Goal: Task Accomplishment & Management: Use online tool/utility

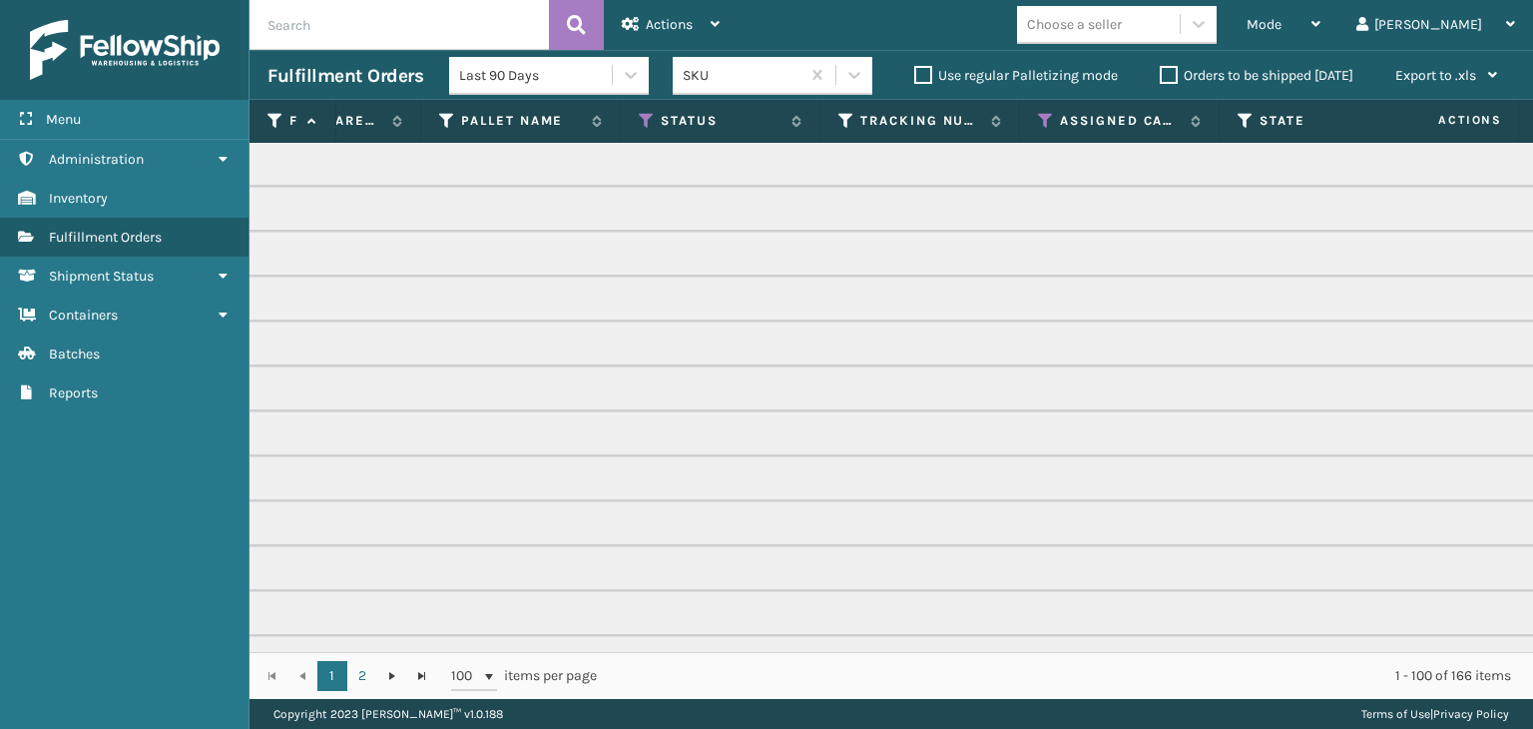
scroll to position [0, 726]
click at [637, 120] on icon at bounding box center [635, 121] width 16 height 18
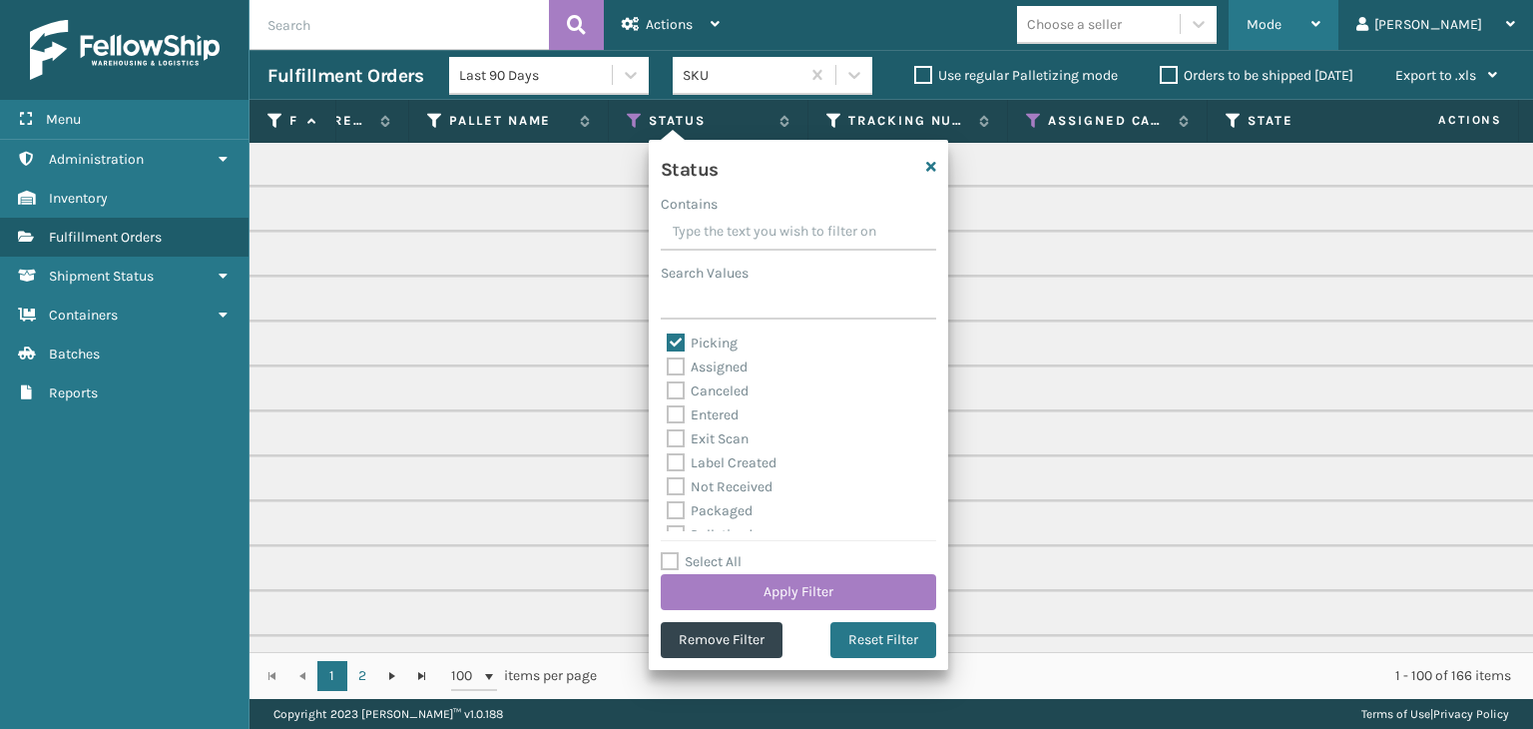
click at [1321, 15] on div "Mode" at bounding box center [1284, 25] width 74 height 50
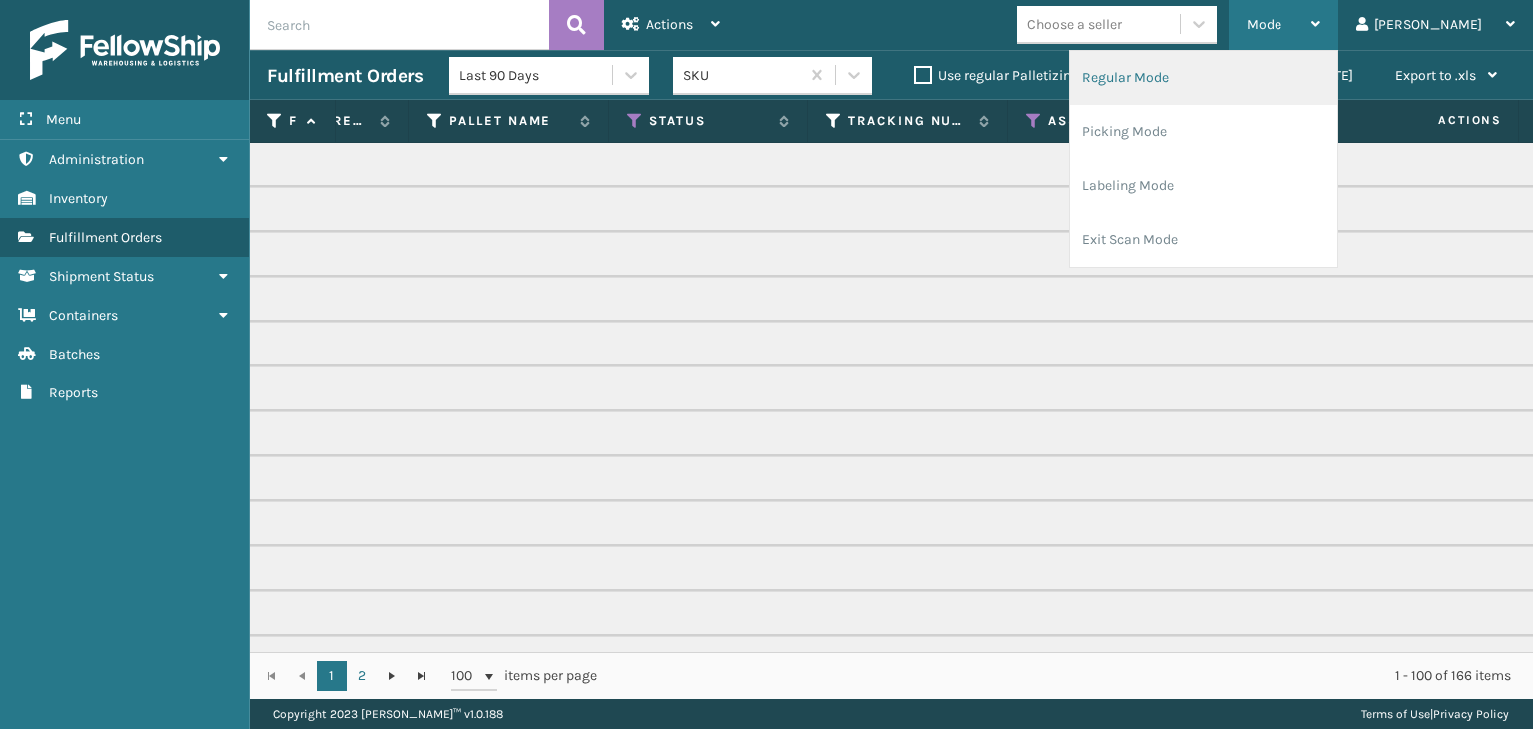
click at [1306, 80] on li "Regular Mode" at bounding box center [1204, 78] width 268 height 54
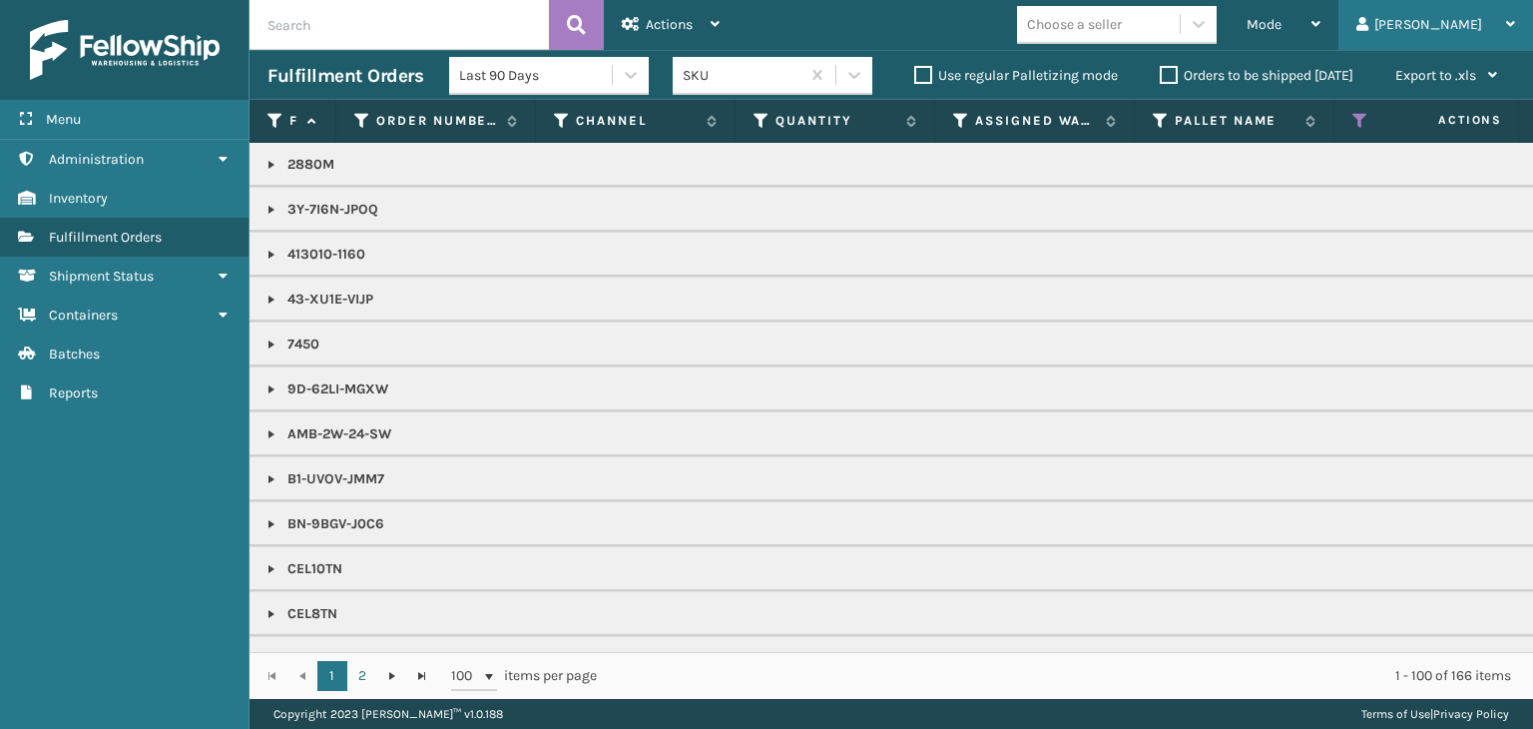
click at [1479, 14] on div "[PERSON_NAME]" at bounding box center [1436, 25] width 159 height 50
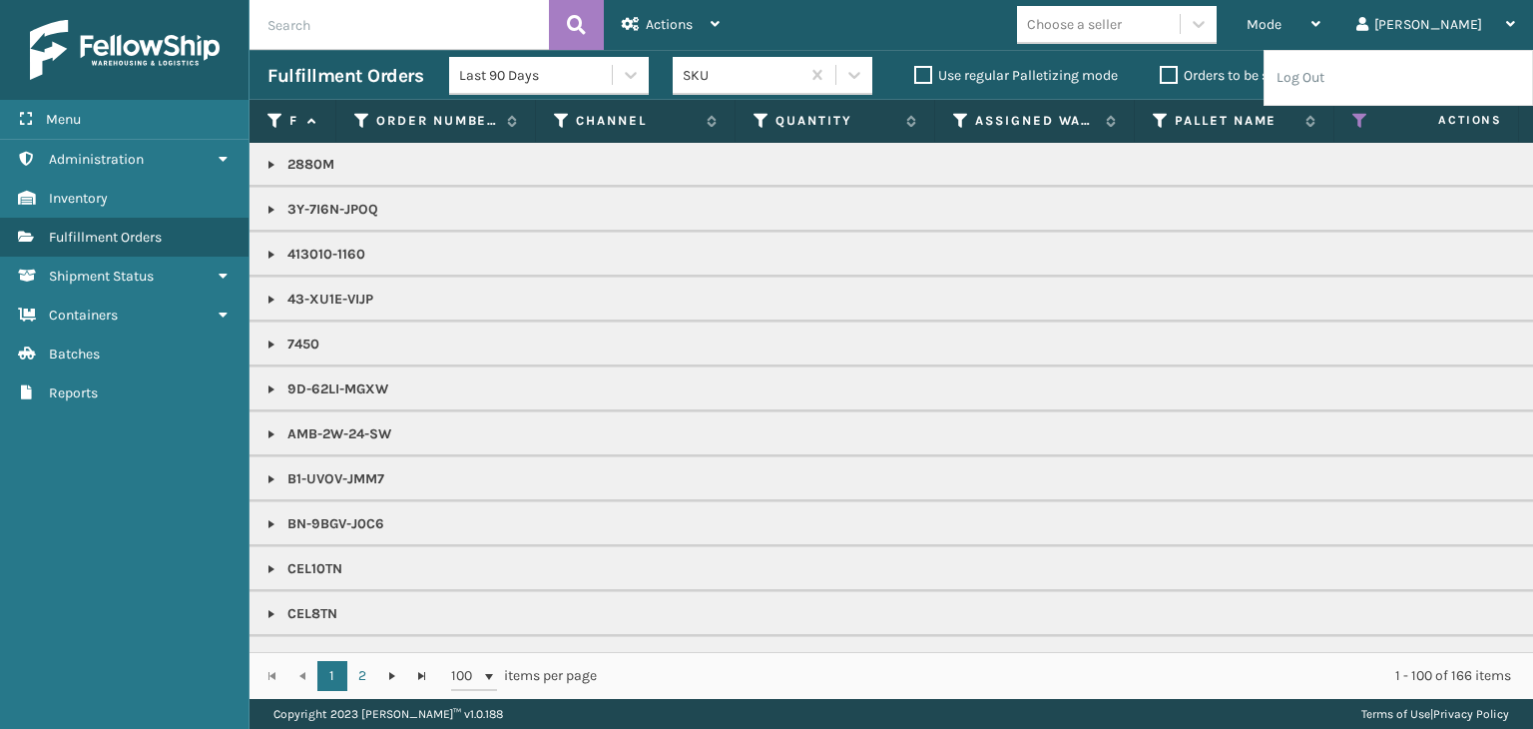
click at [1362, 113] on icon at bounding box center [1361, 121] width 16 height 18
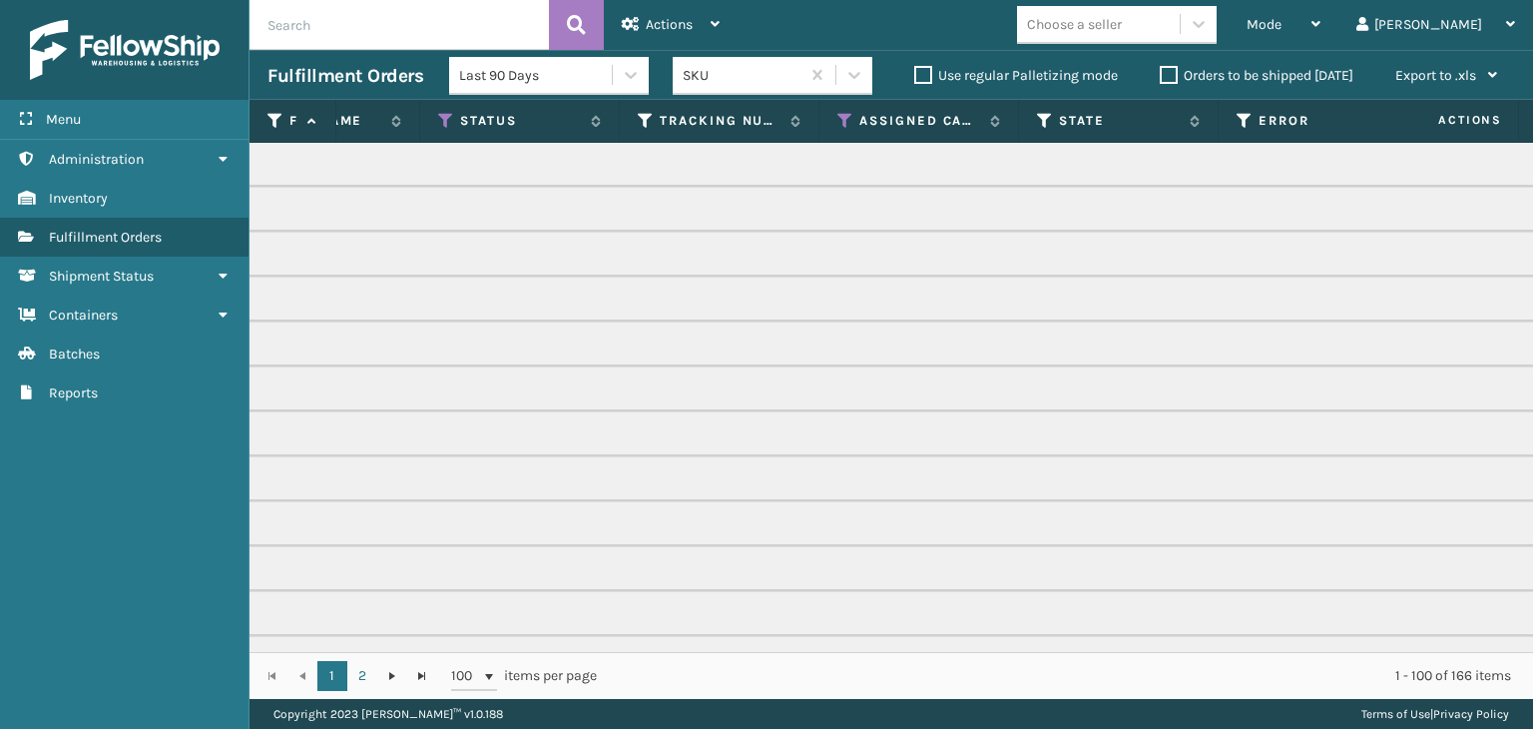
scroll to position [0, 953]
click at [815, 124] on div "Assigned Carrier Service" at bounding box center [880, 121] width 163 height 18
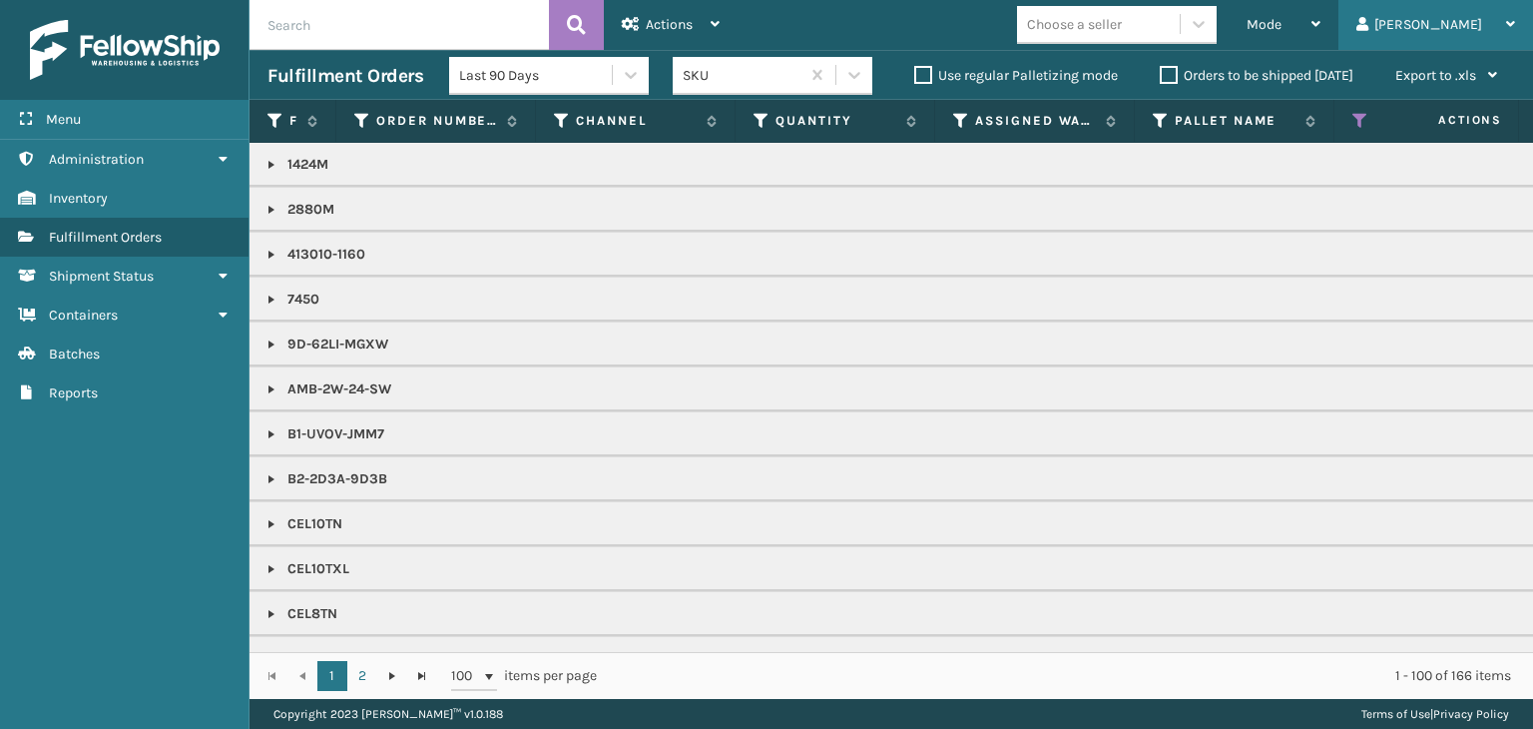
click at [1464, 44] on div "[PERSON_NAME]" at bounding box center [1436, 25] width 159 height 50
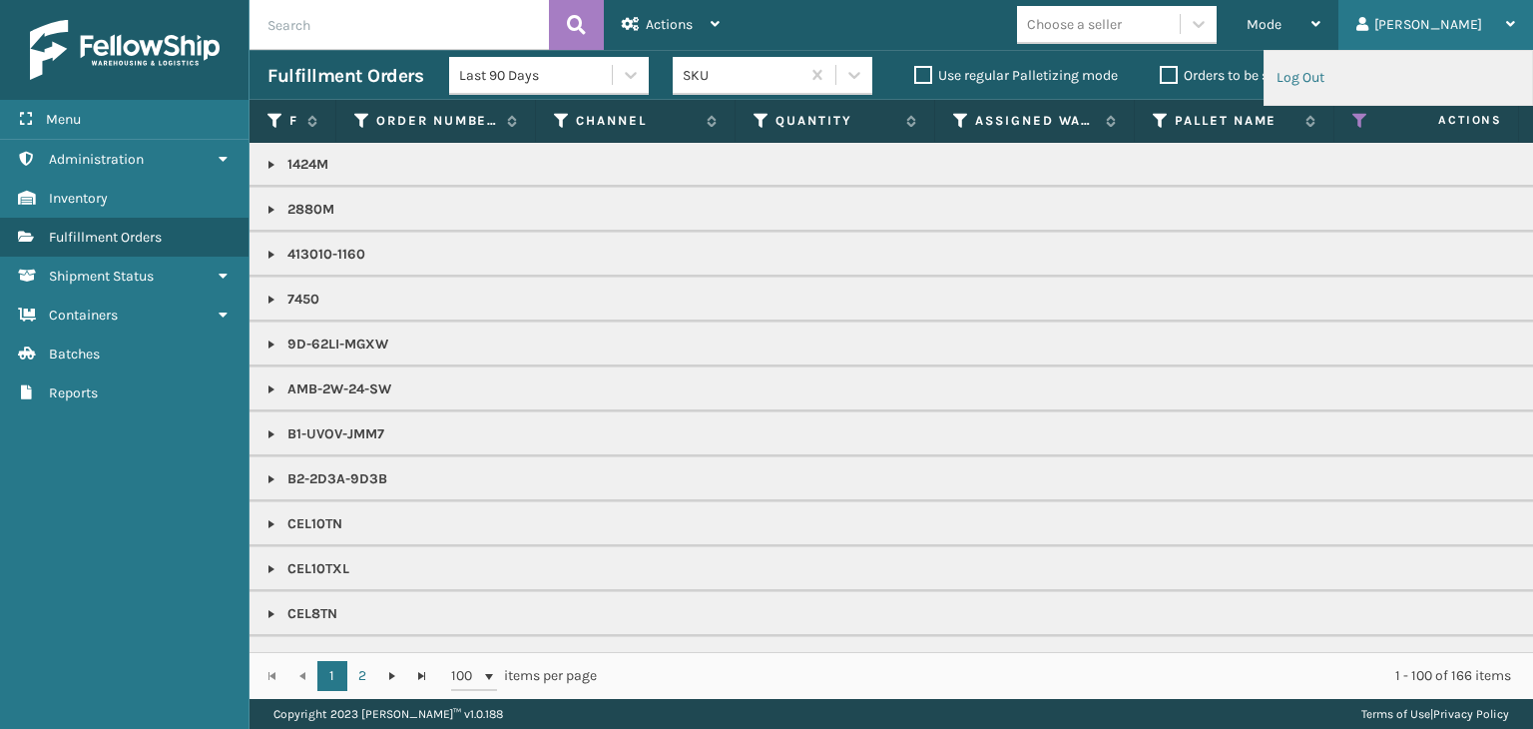
click at [1375, 77] on li "Log Out" at bounding box center [1399, 78] width 268 height 54
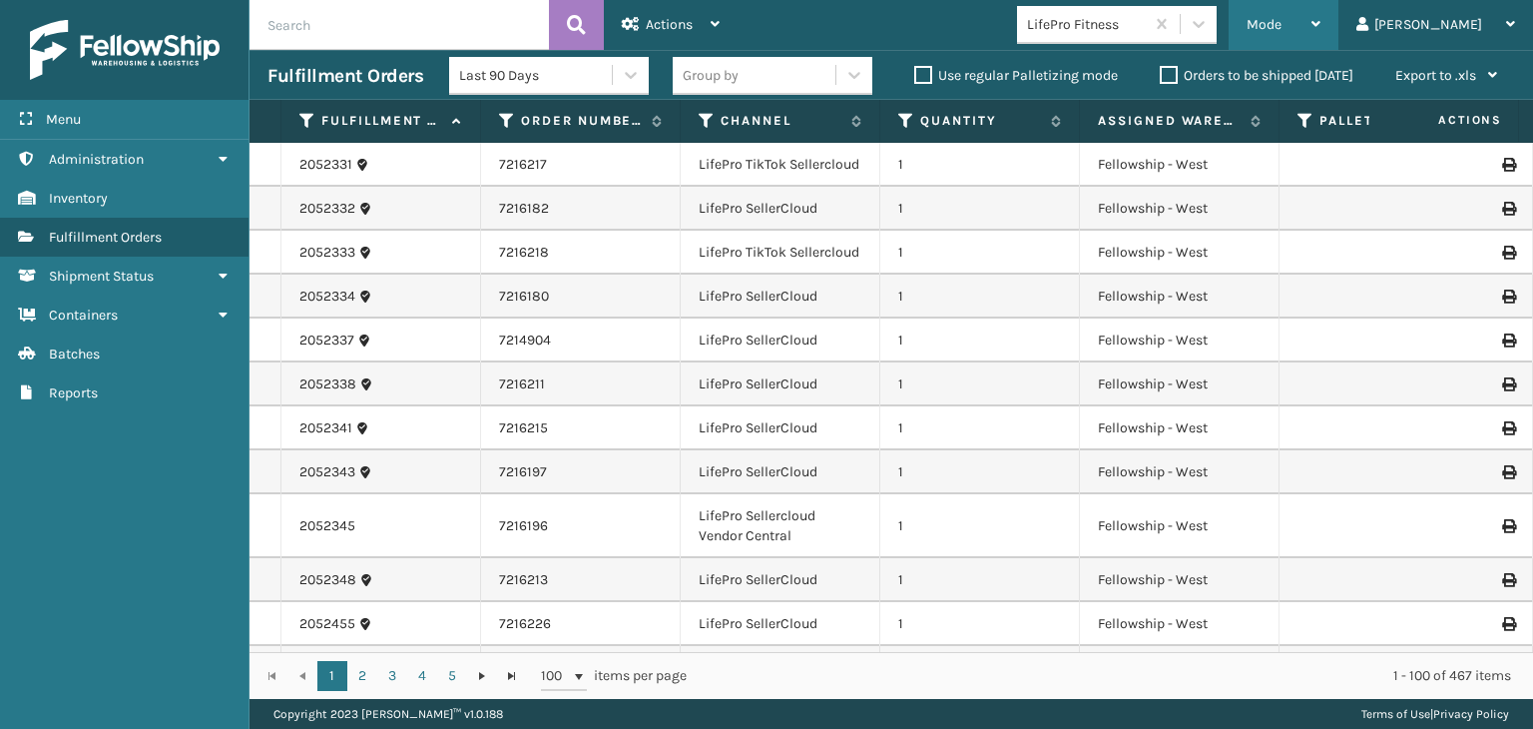
click at [1321, 26] on div "Mode" at bounding box center [1284, 25] width 74 height 50
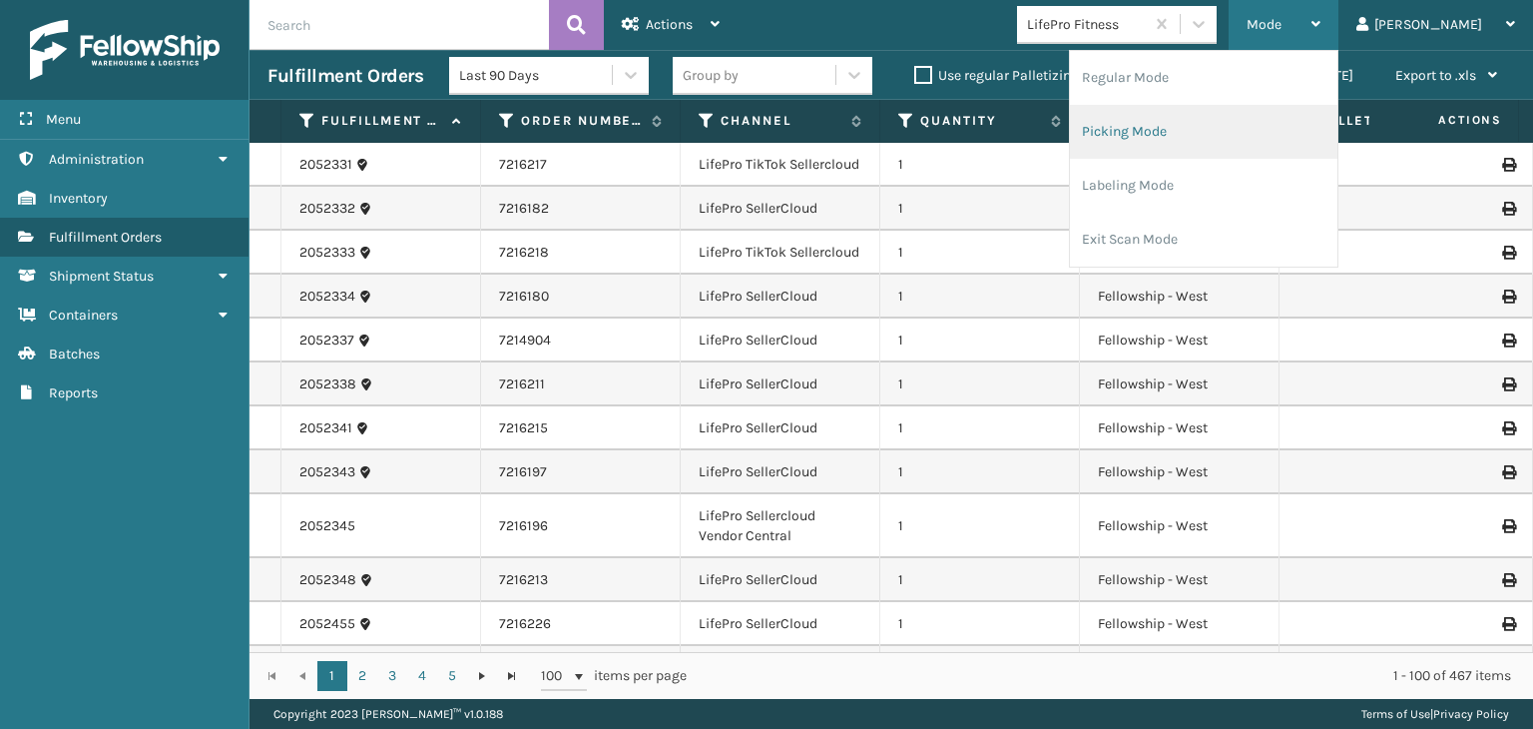
click at [1322, 108] on li "Picking Mode" at bounding box center [1204, 132] width 268 height 54
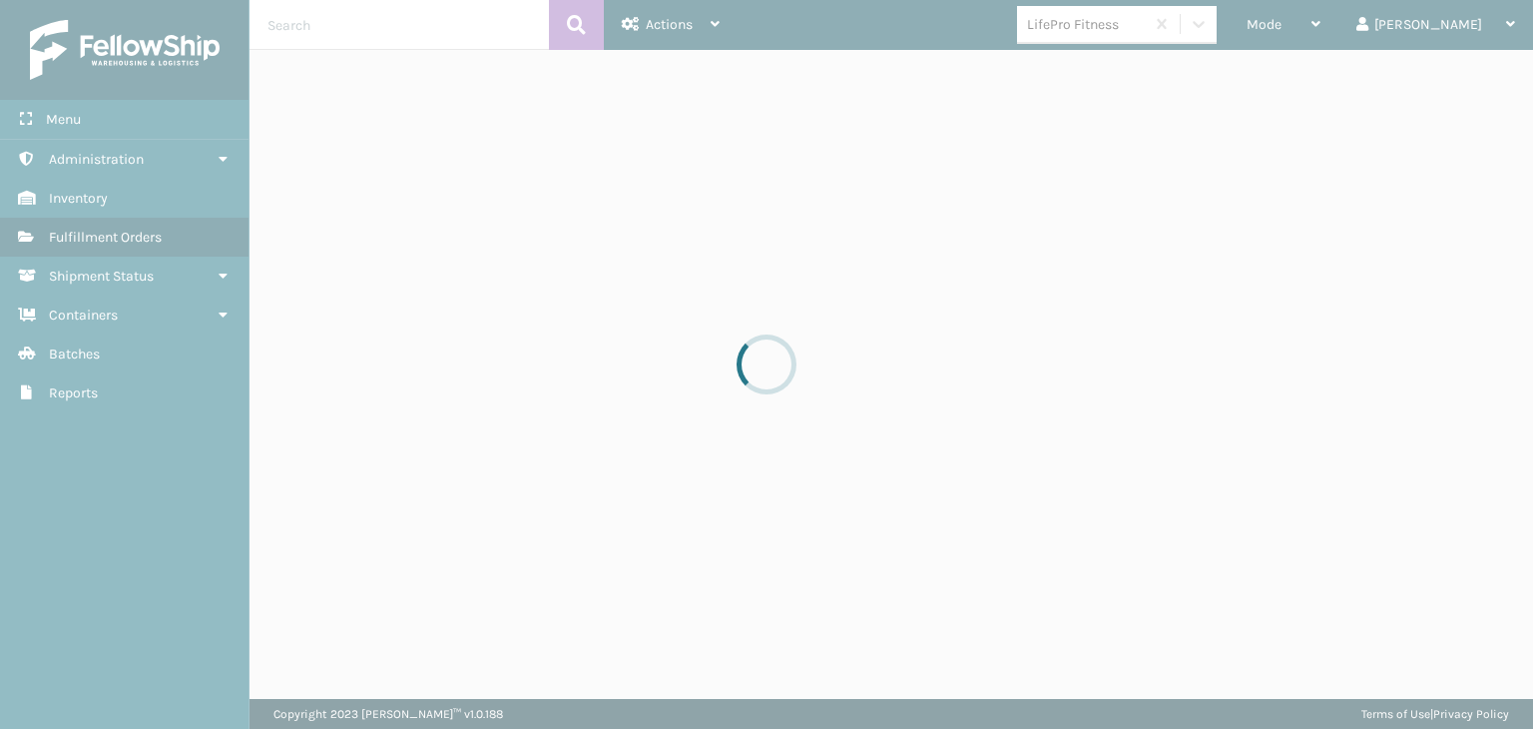
click at [1232, 25] on div at bounding box center [766, 364] width 1533 height 729
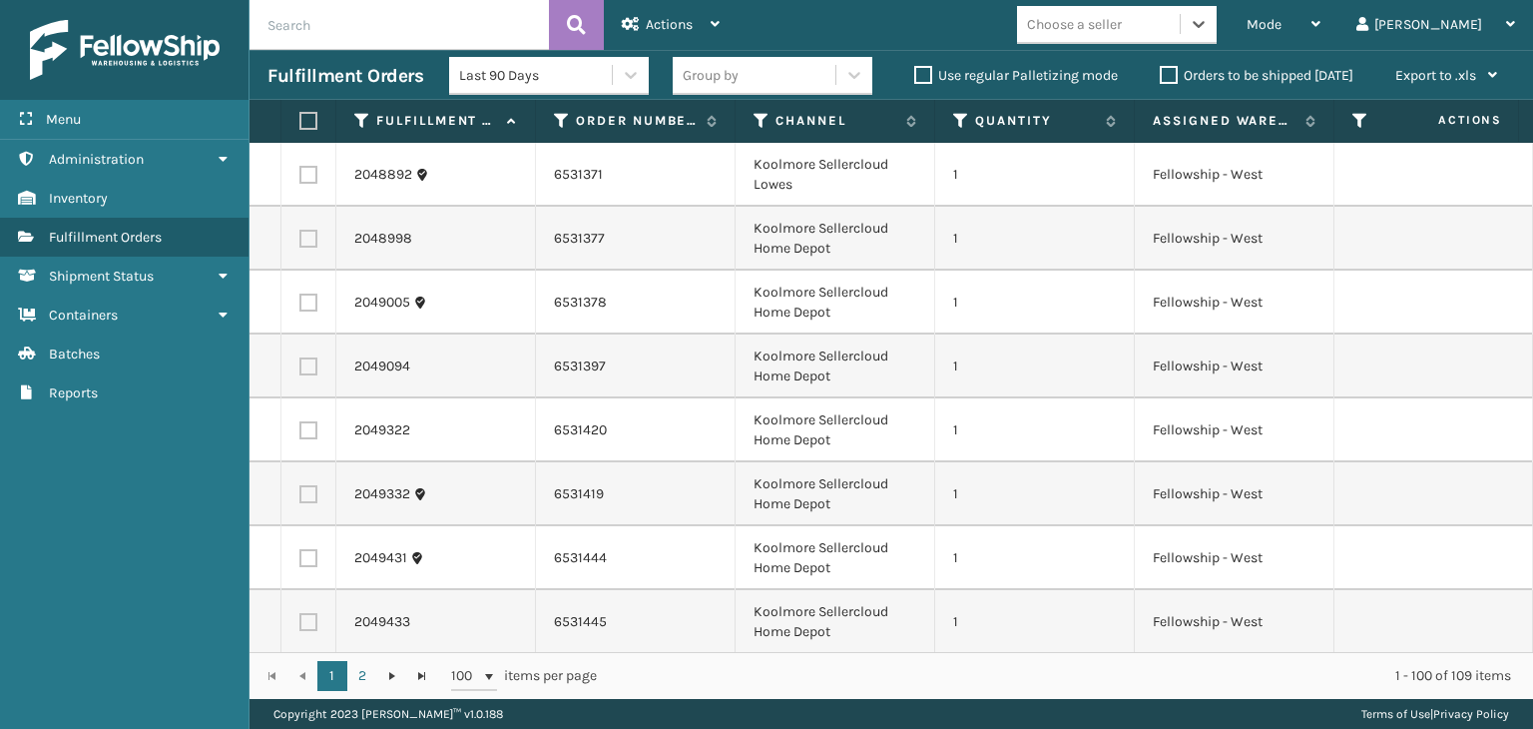
click at [342, 21] on input "text" at bounding box center [399, 25] width 299 height 50
type input "LP-ALVRDP-BLK"
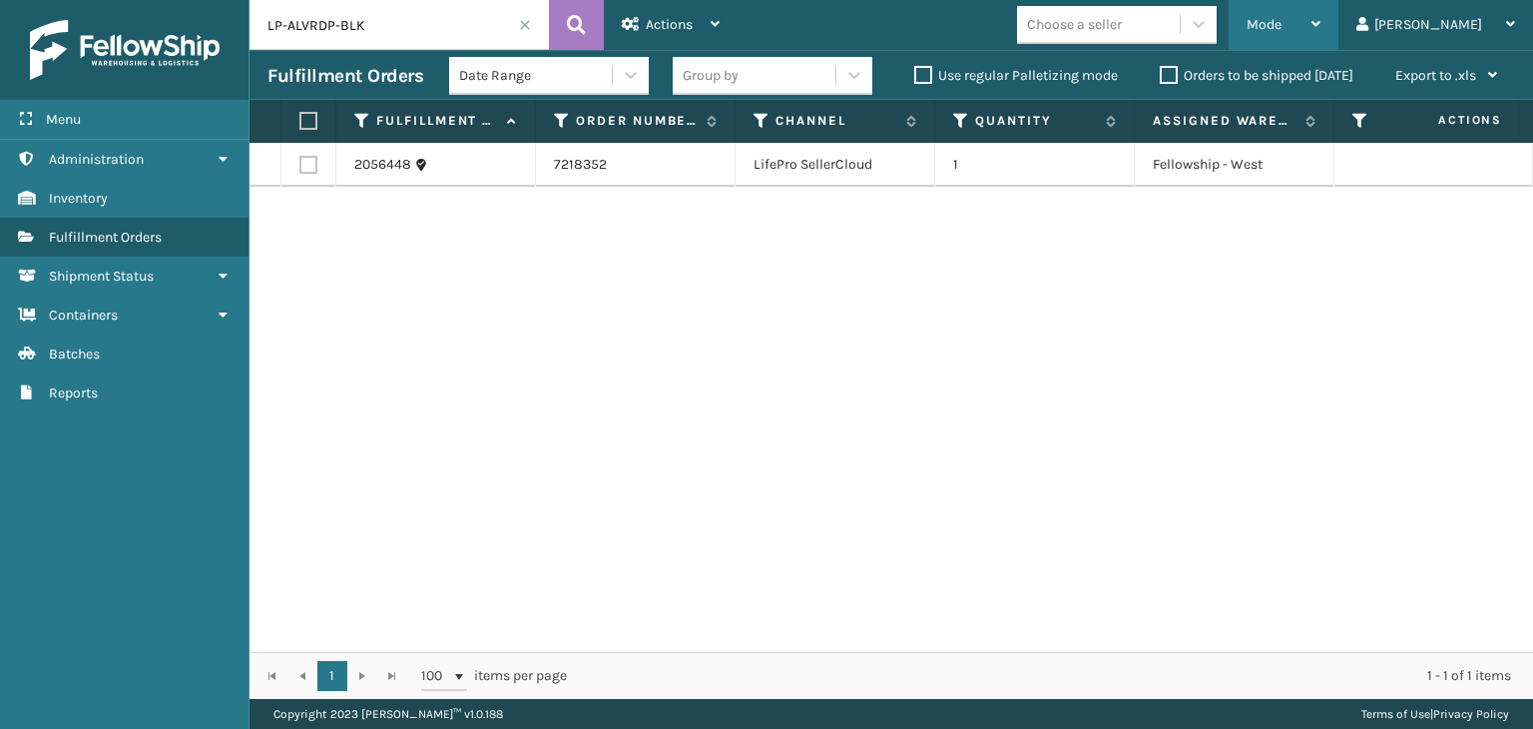
click at [1321, 17] on div "Mode" at bounding box center [1284, 25] width 74 height 50
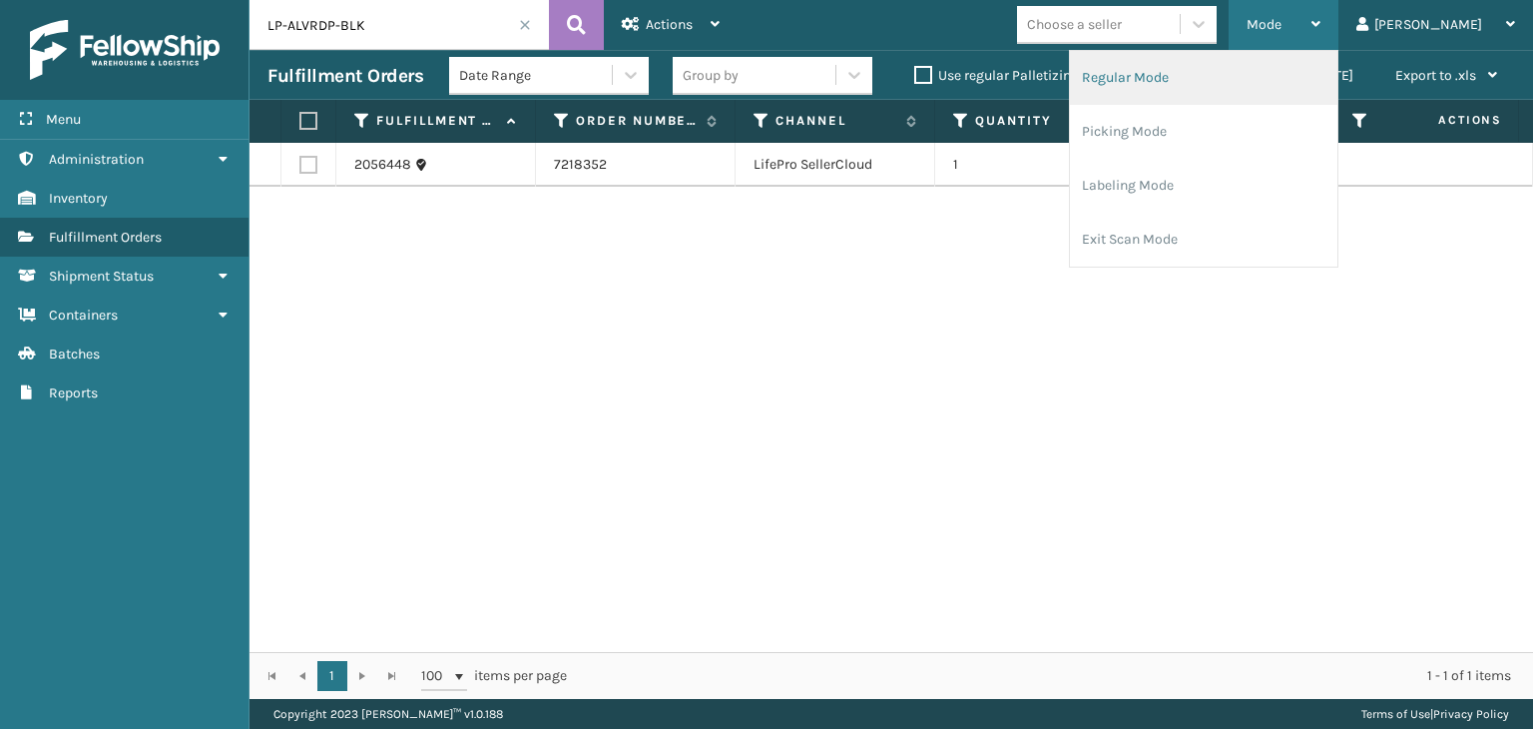
click at [1266, 57] on li "Regular Mode" at bounding box center [1204, 78] width 268 height 54
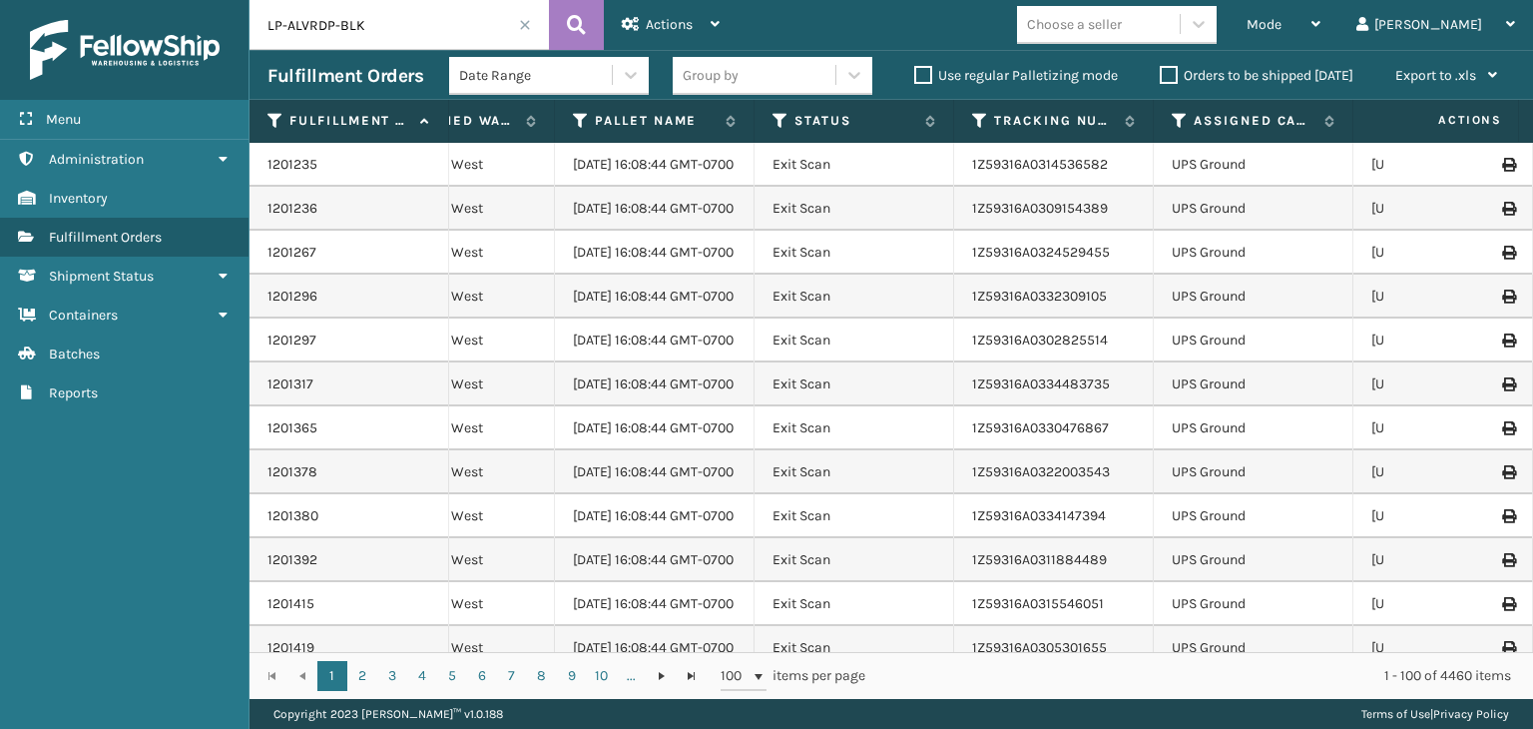
scroll to position [0, 863]
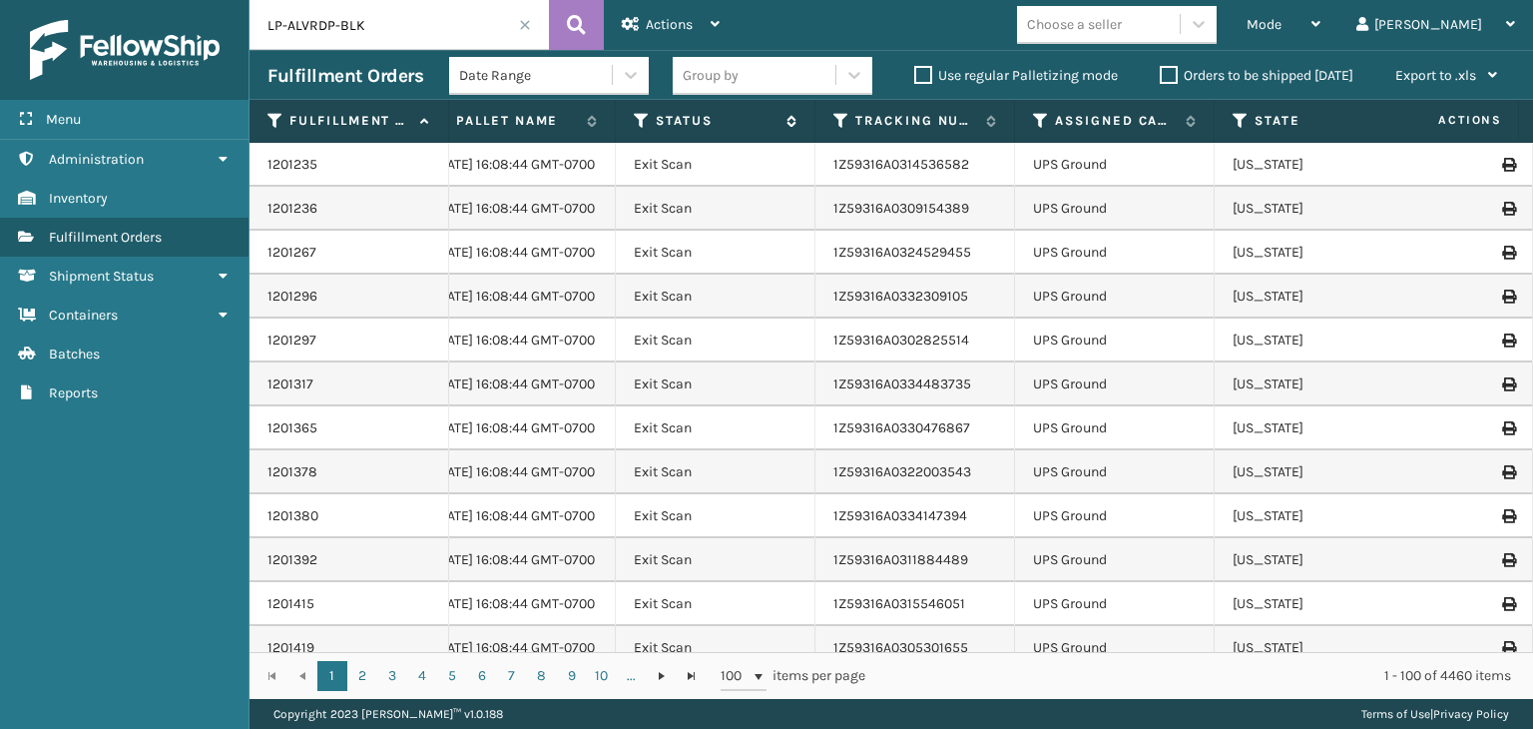
click at [640, 129] on icon at bounding box center [642, 121] width 16 height 18
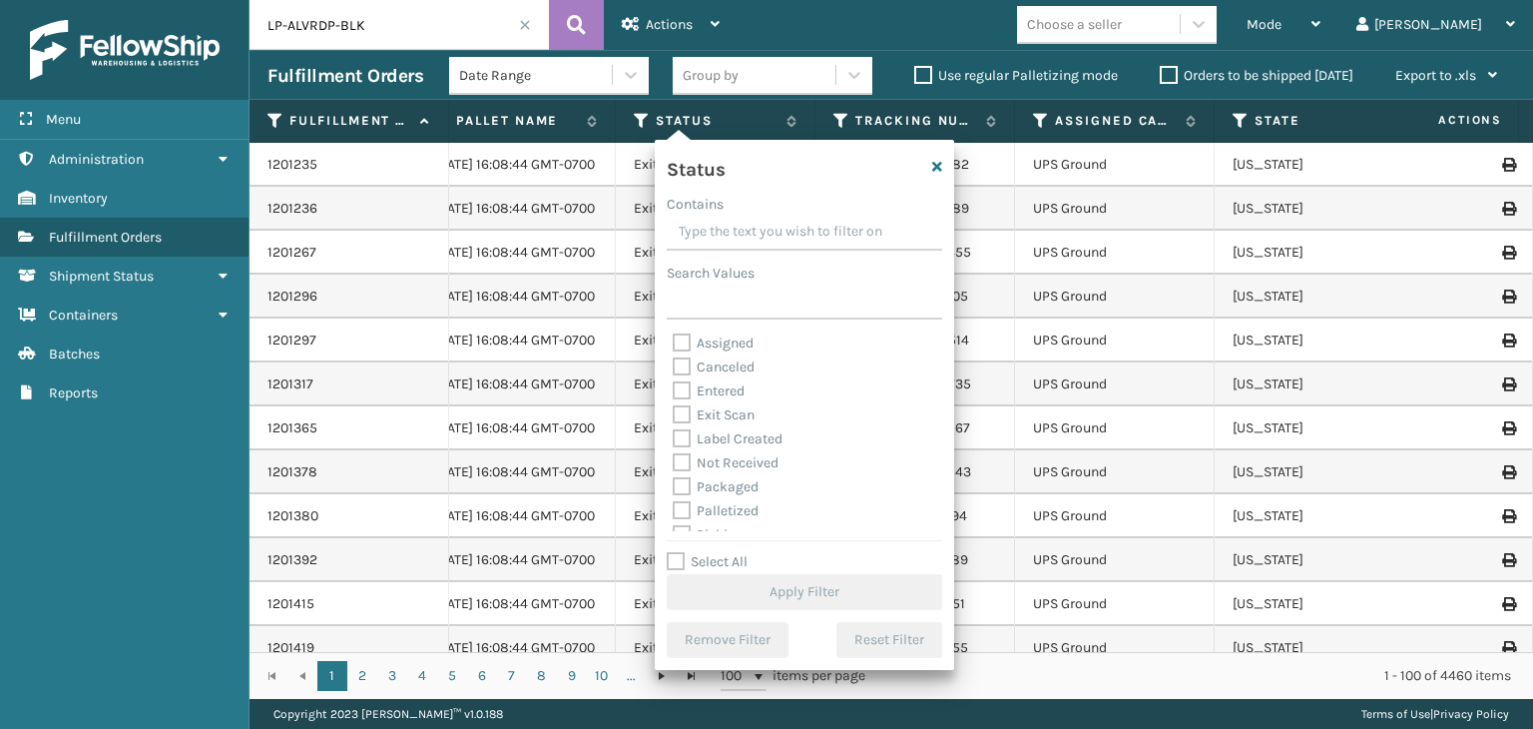
scroll to position [100, 0]
click at [724, 432] on label "Picking" at bounding box center [708, 434] width 71 height 17
click at [674, 432] on input "Picking" at bounding box center [673, 429] width 1 height 13
checkbox input "true"
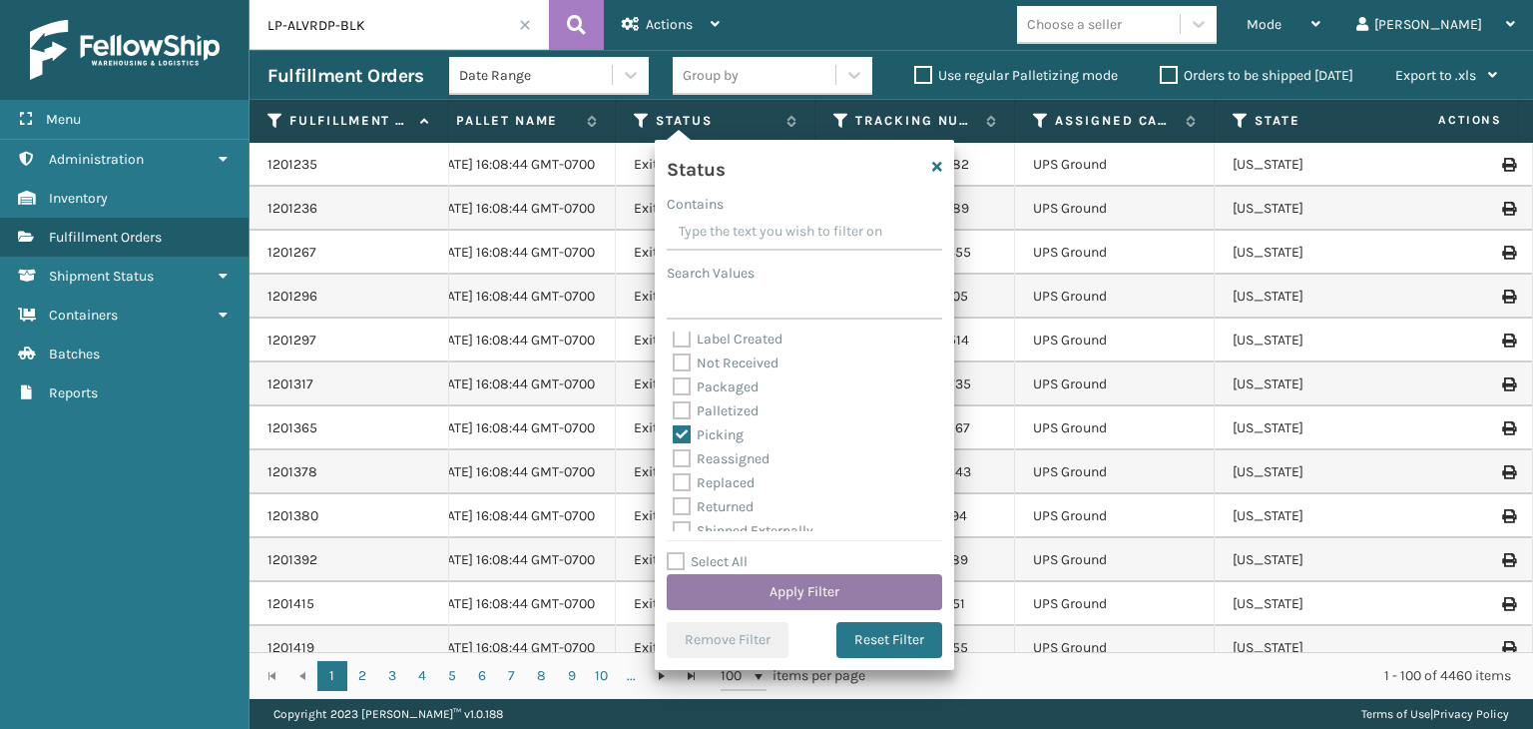
click at [826, 588] on button "Apply Filter" at bounding box center [805, 592] width 276 height 36
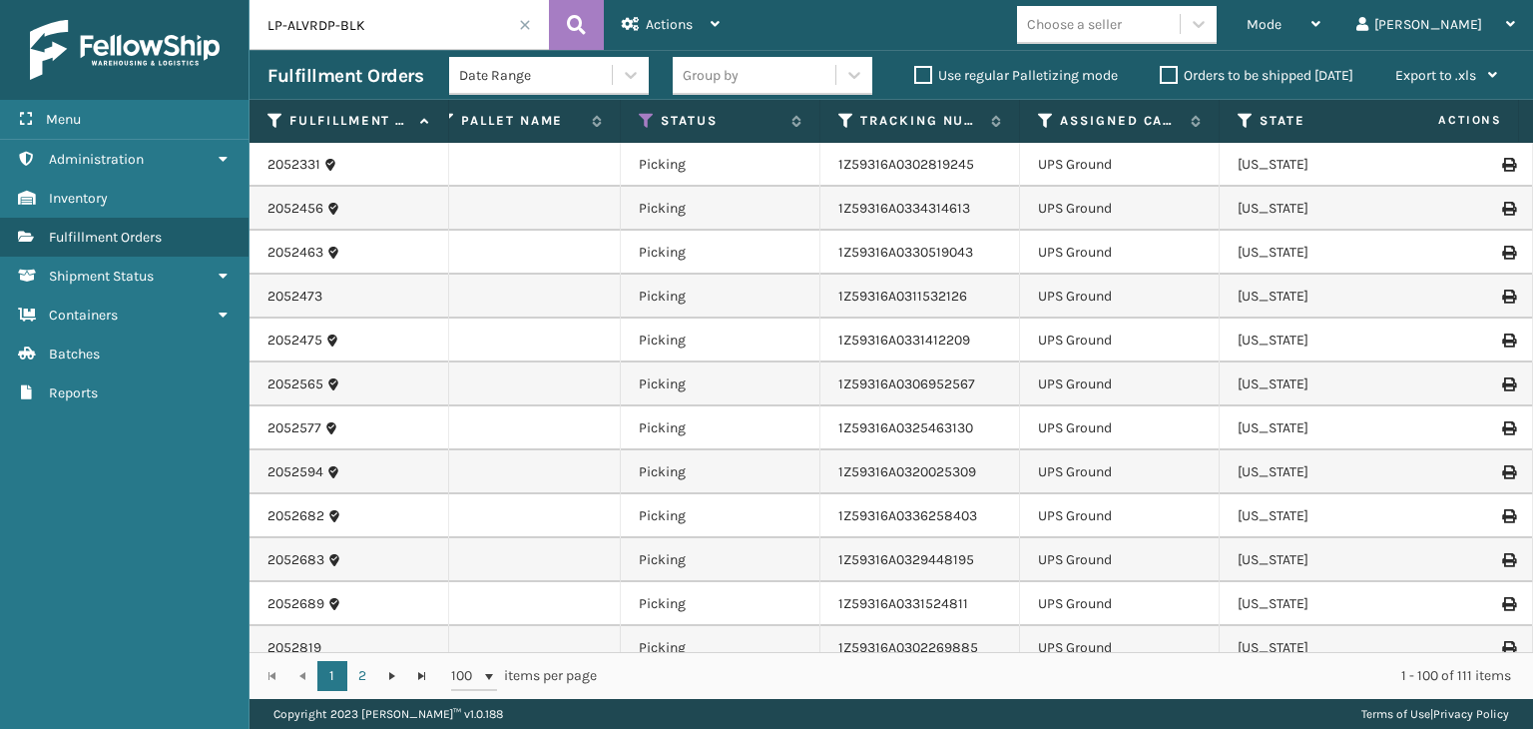
scroll to position [0, 847]
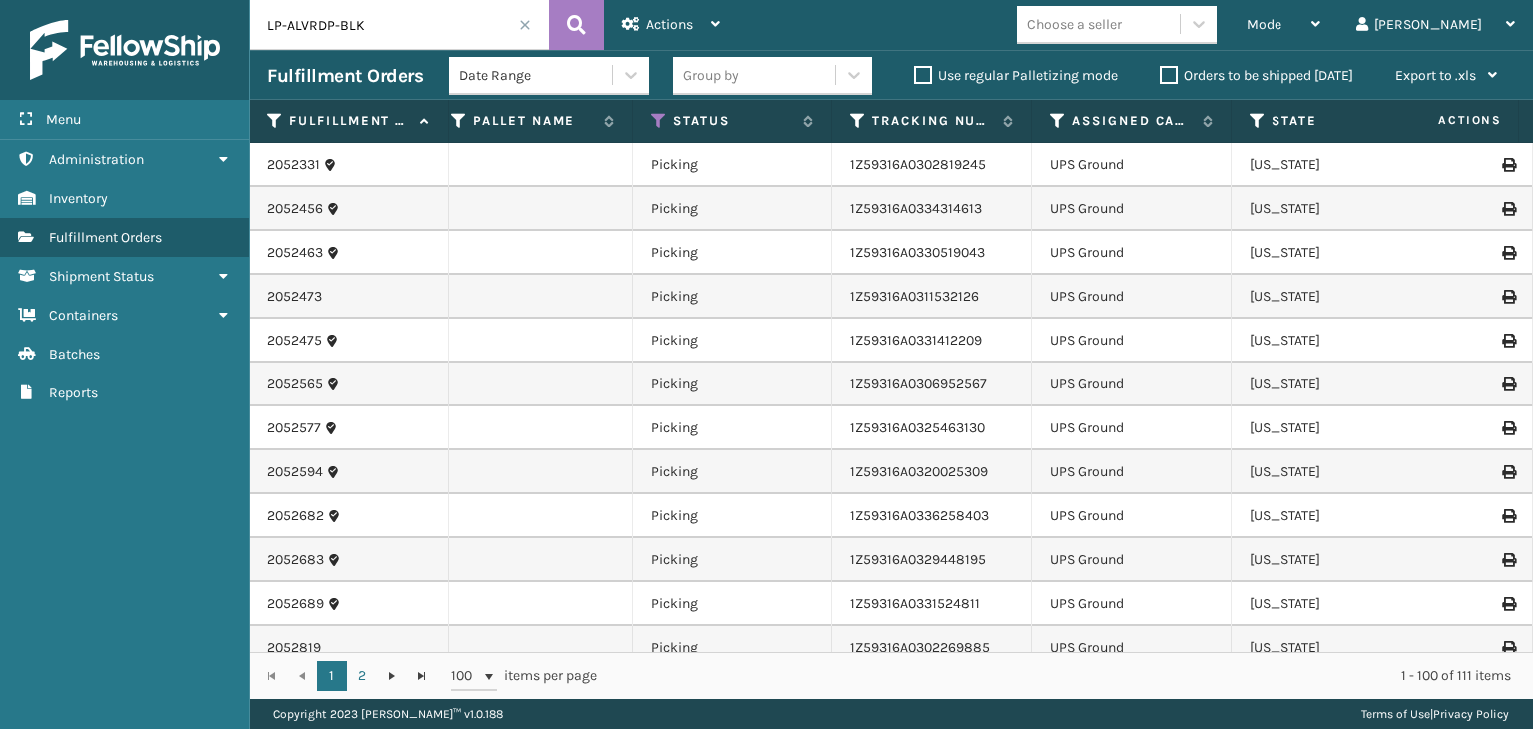
click at [653, 130] on th "Status" at bounding box center [733, 121] width 200 height 43
click at [653, 120] on icon at bounding box center [659, 121] width 16 height 18
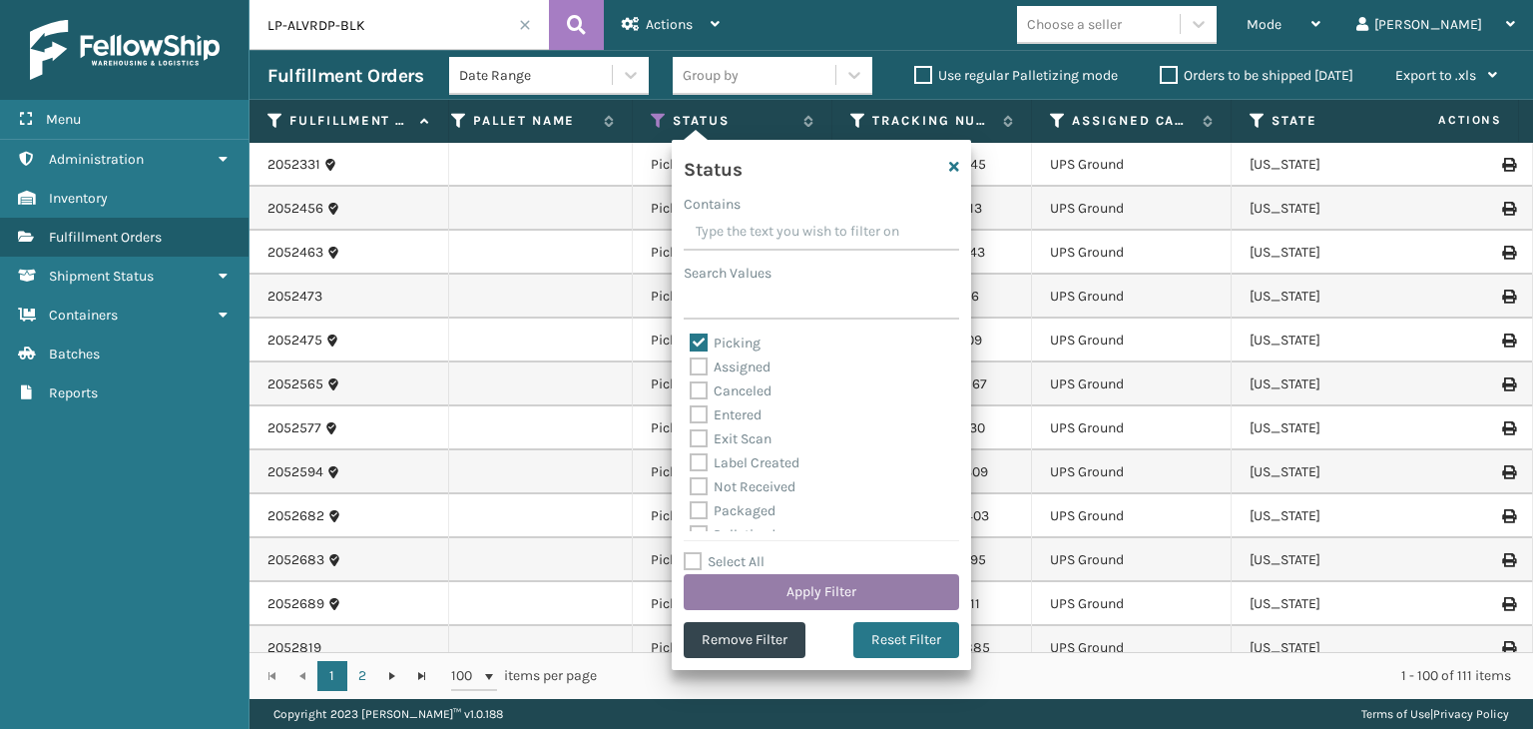
click at [780, 592] on button "Apply Filter" at bounding box center [822, 592] width 276 height 36
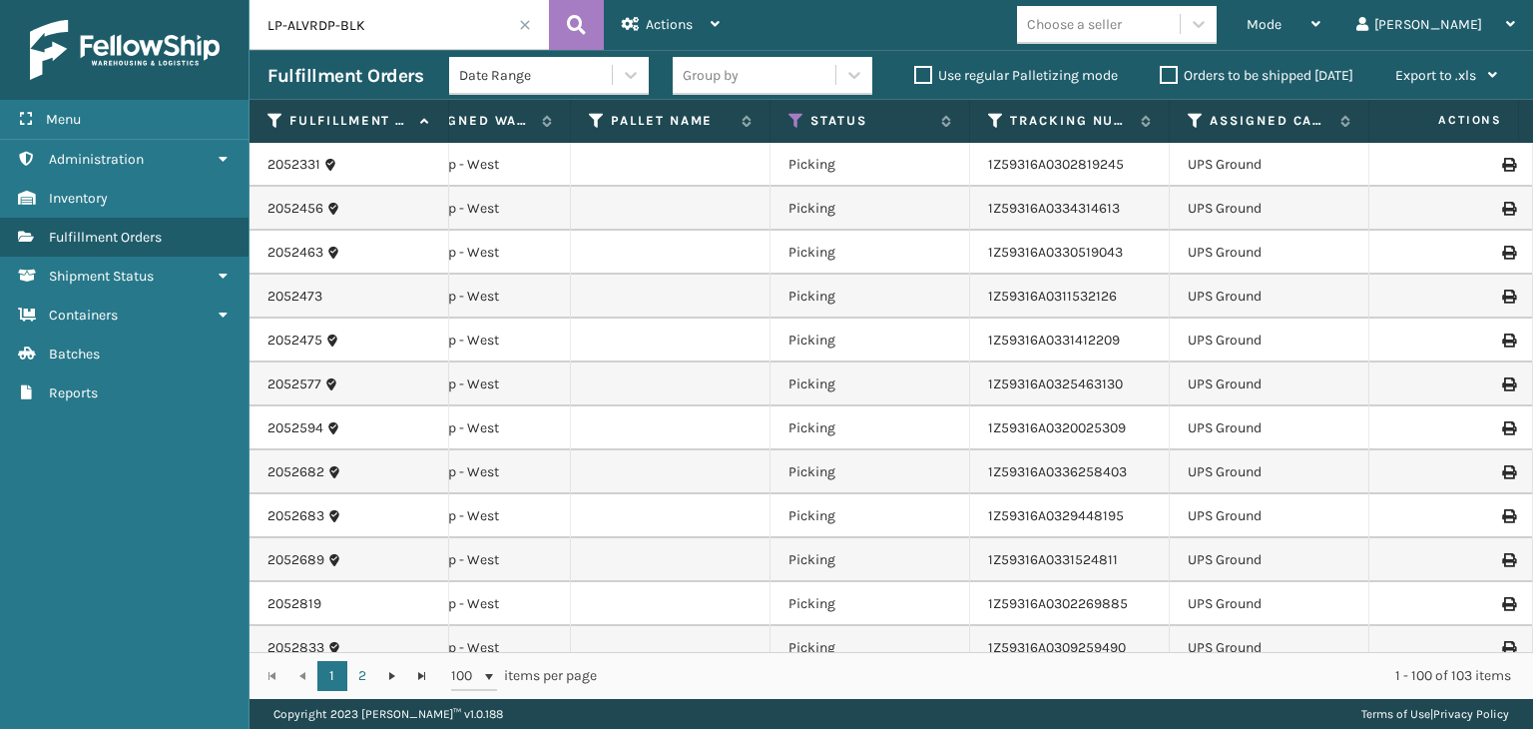
scroll to position [0, 711]
click at [788, 118] on icon at bounding box center [795, 121] width 16 height 18
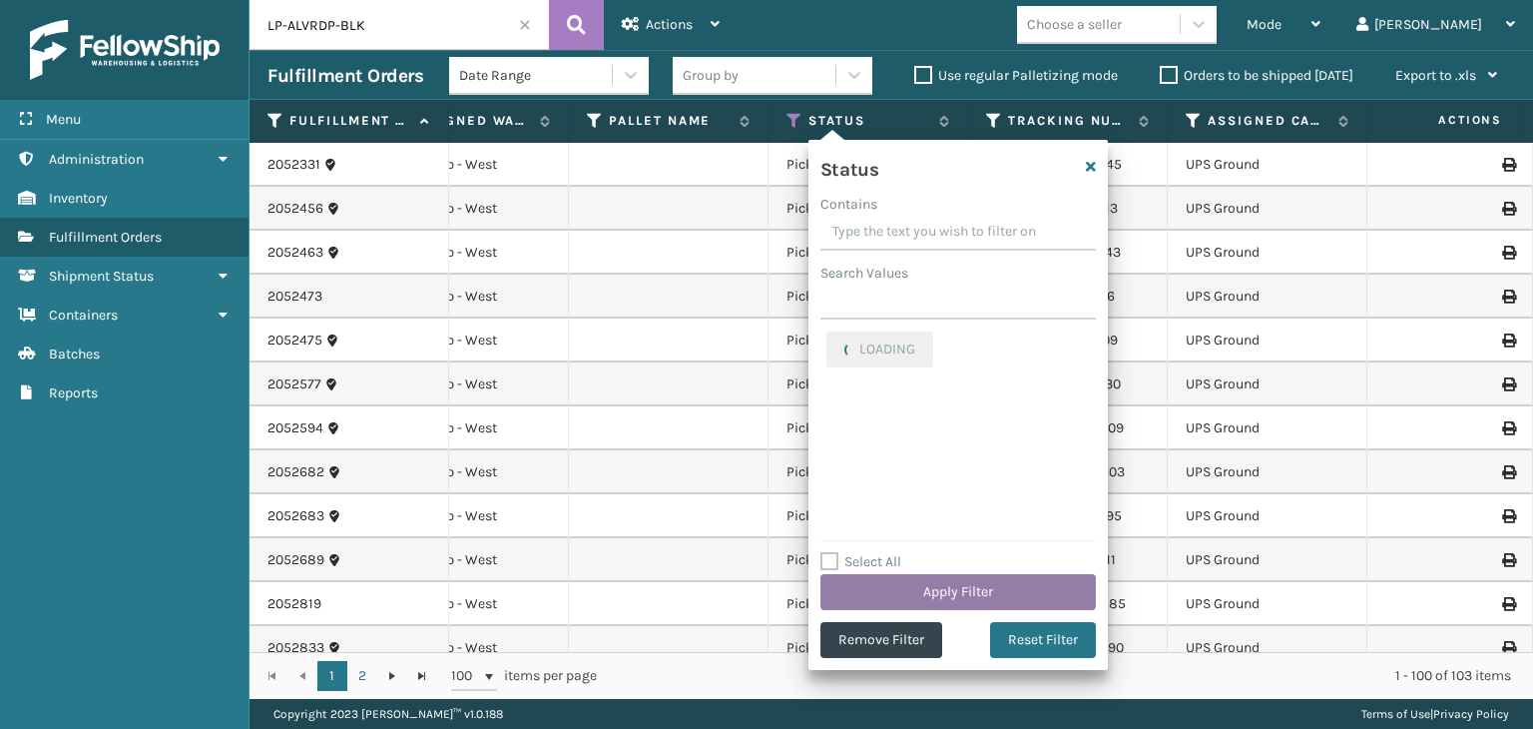
click at [863, 586] on button "Apply Filter" at bounding box center [959, 592] width 276 height 36
